Goal: Understand process/instructions: Learn how to perform a task or action

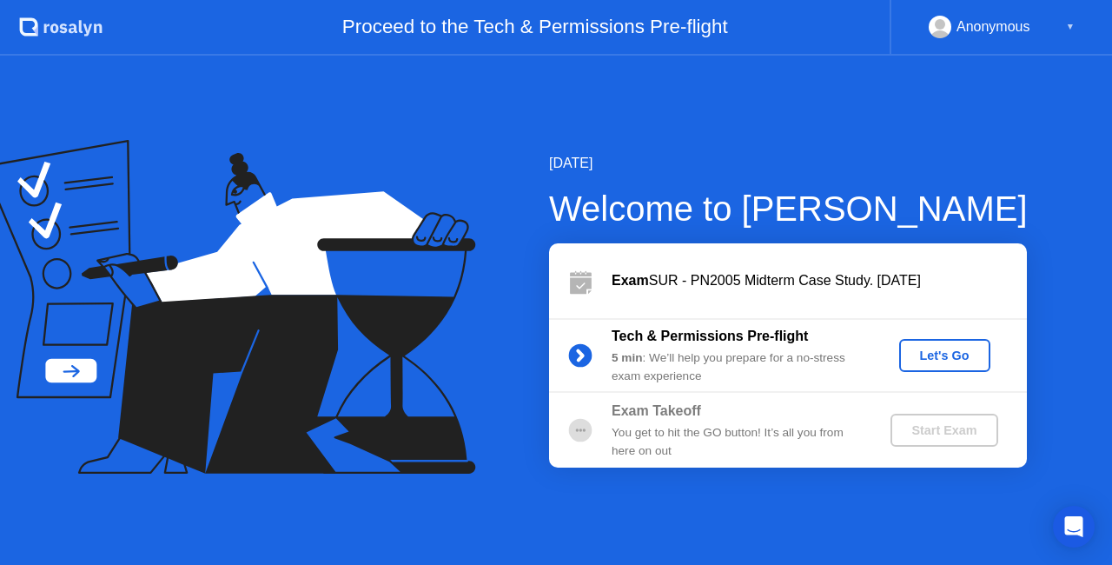
click at [940, 356] on div "Let's Go" at bounding box center [944, 355] width 77 height 14
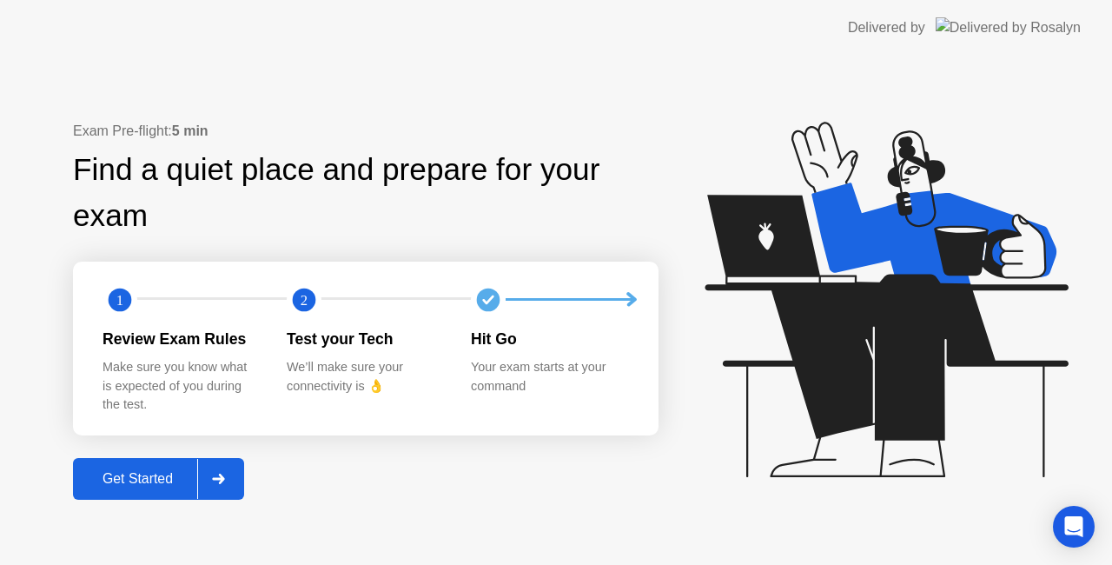
click at [174, 467] on button "Get Started" at bounding box center [158, 479] width 171 height 42
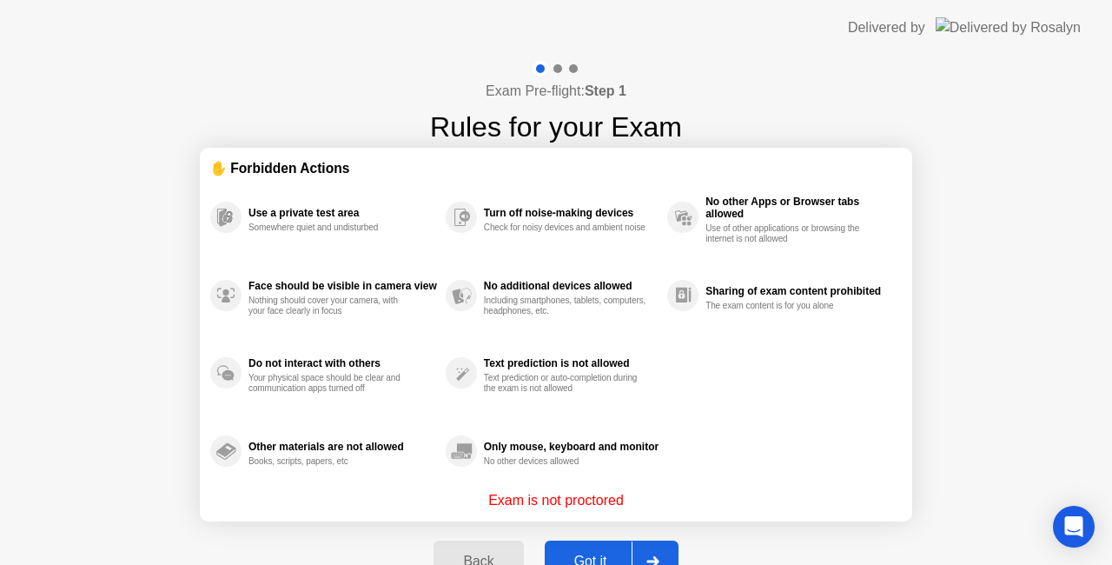
click at [617, 555] on div "Got it" at bounding box center [591, 561] width 82 height 16
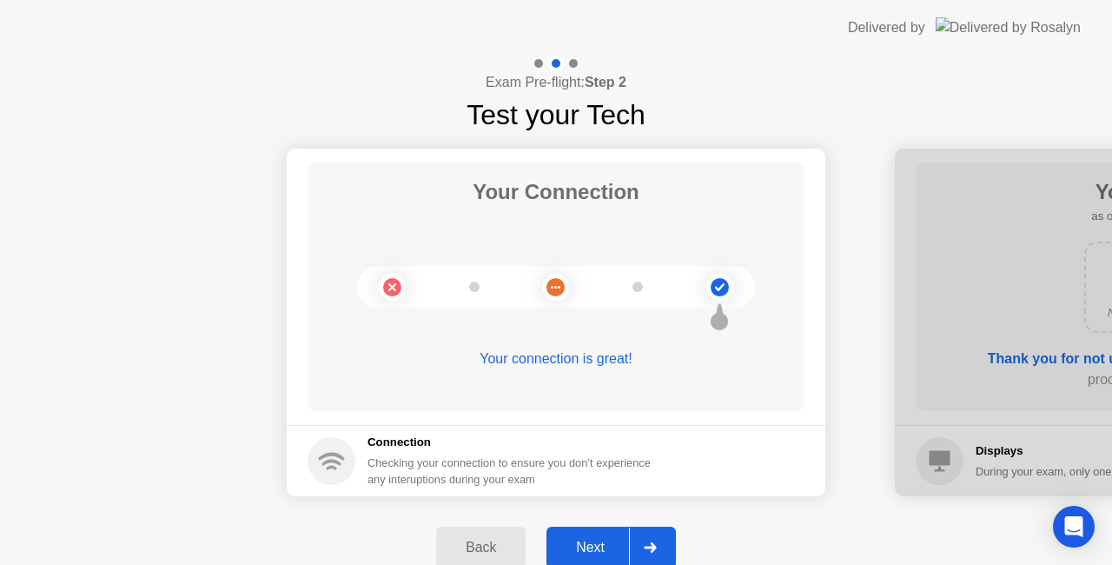
click at [617, 555] on div "Next" at bounding box center [590, 548] width 77 height 16
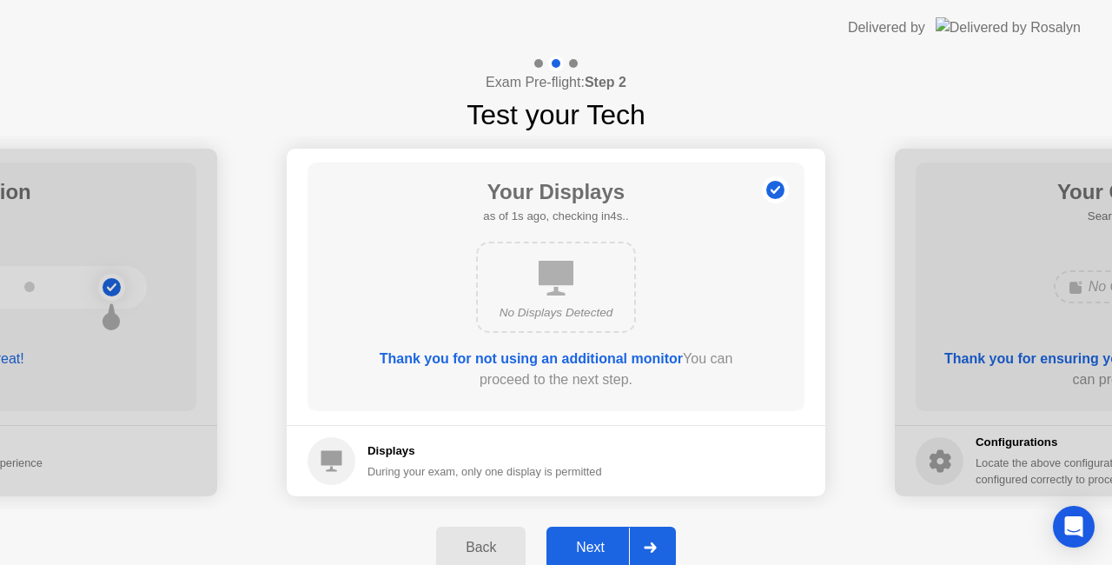
click at [617, 555] on div "Next" at bounding box center [590, 548] width 77 height 16
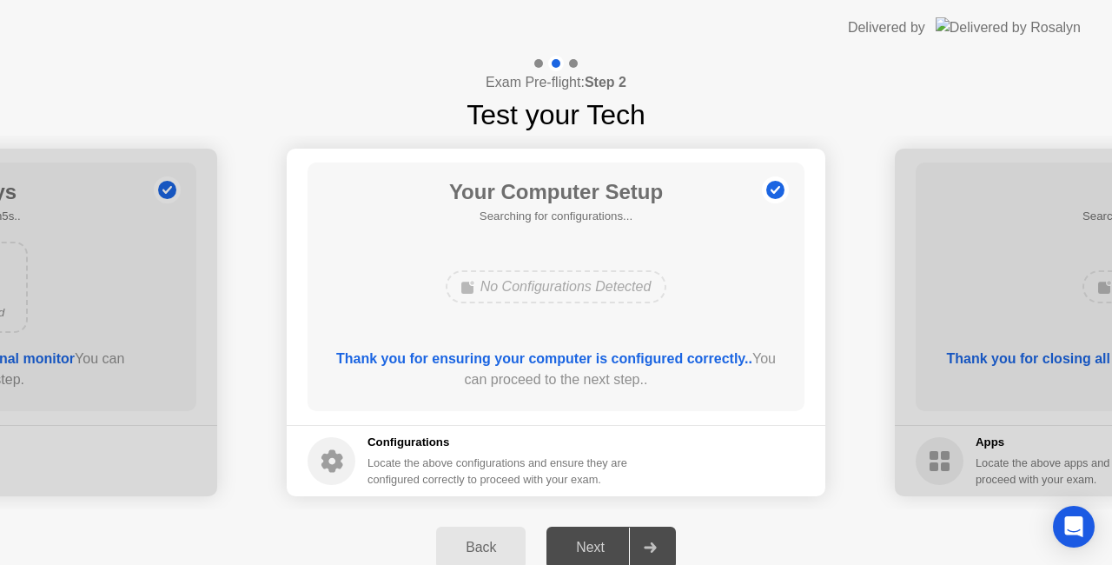
click at [617, 555] on div "Next" at bounding box center [590, 548] width 77 height 16
click at [599, 535] on button "Next" at bounding box center [611, 548] width 129 height 42
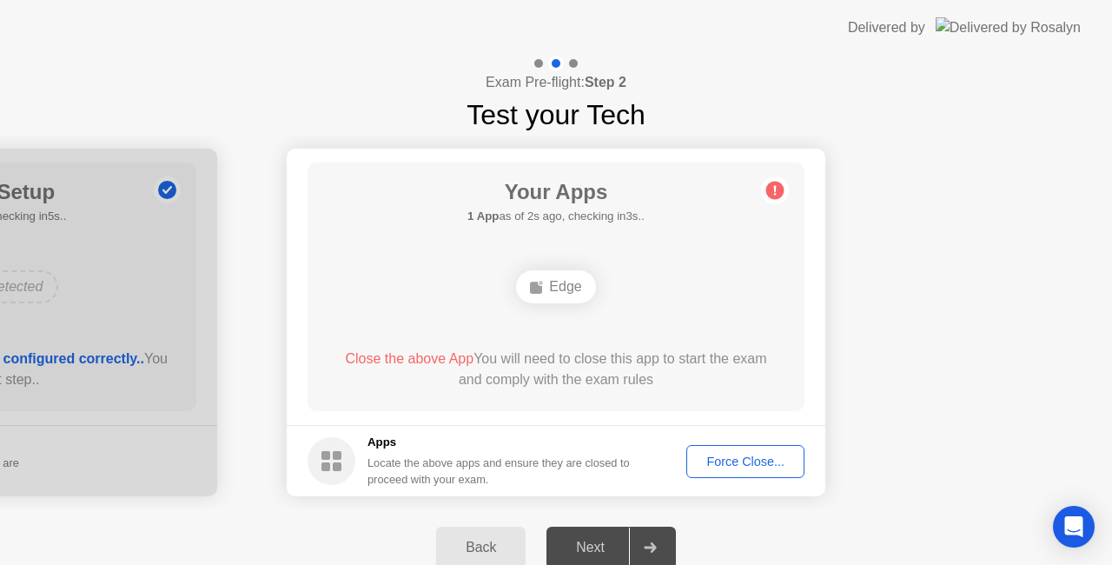
click at [708, 461] on div "Force Close..." at bounding box center [745, 461] width 106 height 14
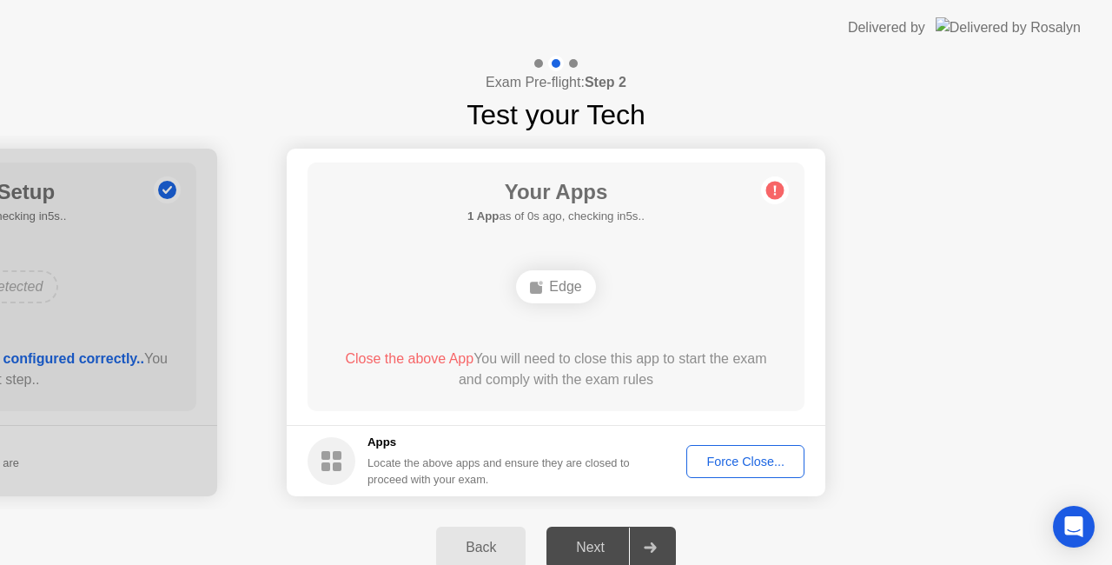
click at [601, 540] on div "Next" at bounding box center [590, 548] width 77 height 16
click at [765, 308] on div "Your Apps 1 App as of 1s ago, checking in4s.. Edge Close the above App You will…" at bounding box center [556, 286] width 497 height 248
click at [633, 548] on div at bounding box center [650, 547] width 42 height 40
click at [572, 271] on div "Edge" at bounding box center [555, 286] width 79 height 33
